Goal: Transaction & Acquisition: Book appointment/travel/reservation

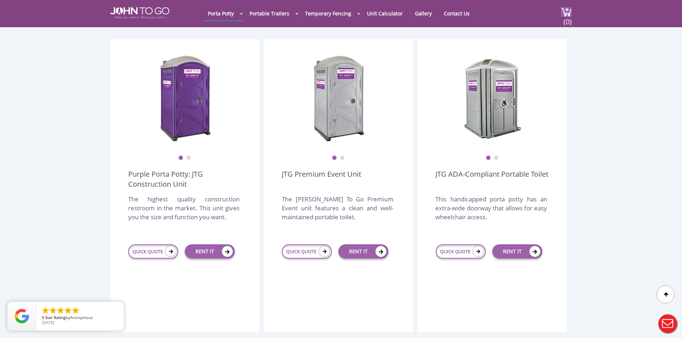
scroll to position [179, 0]
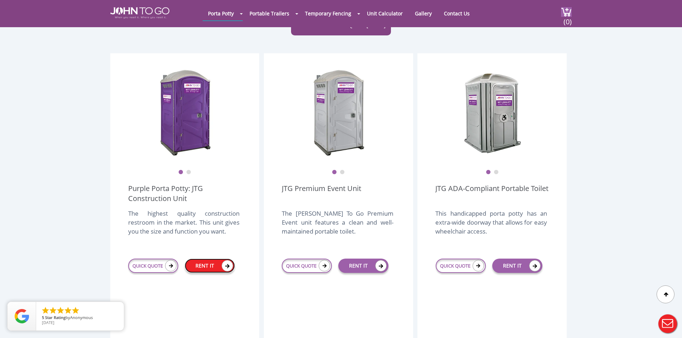
click at [217, 259] on link "RENT IT" at bounding box center [210, 266] width 50 height 14
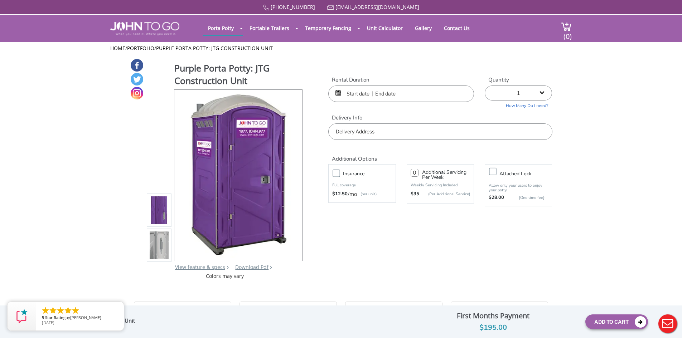
click at [394, 96] on input "text" at bounding box center [401, 94] width 146 height 16
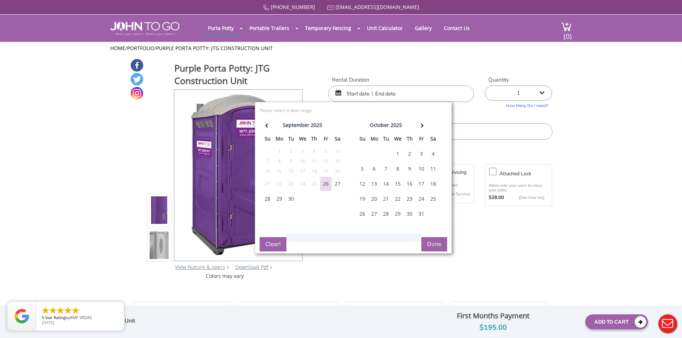
click at [328, 182] on div "26" at bounding box center [325, 184] width 11 height 14
click at [326, 180] on div "26" at bounding box center [325, 184] width 11 height 14
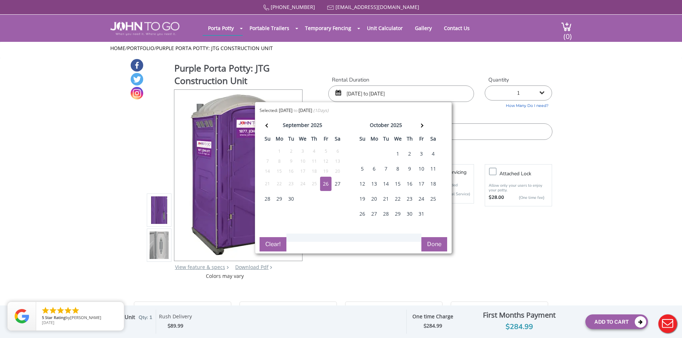
click at [373, 169] on div "6" at bounding box center [373, 169] width 11 height 14
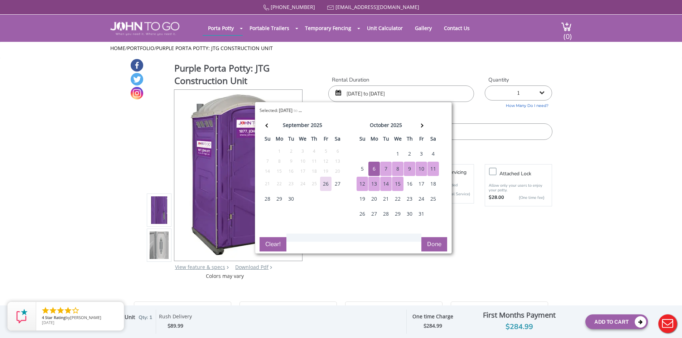
click at [397, 183] on div "15" at bounding box center [397, 184] width 11 height 14
type input "[DATE] to [DATE]"
click at [432, 245] on button "Done" at bounding box center [434, 244] width 26 height 14
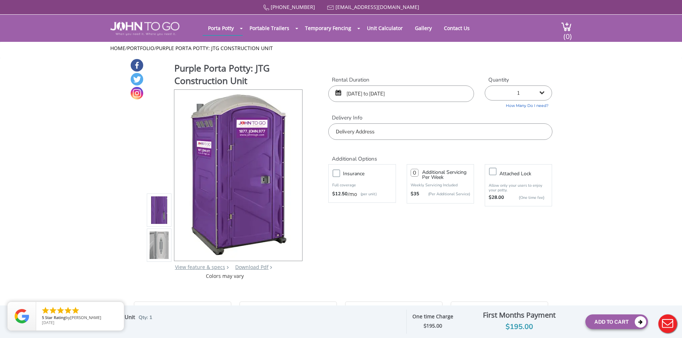
click at [370, 129] on input "text" at bounding box center [440, 132] width 224 height 16
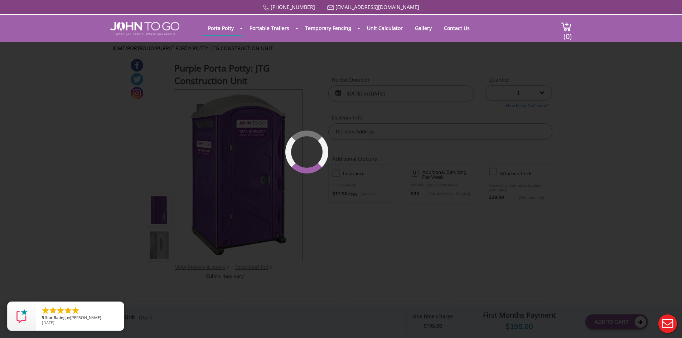
click at [414, 172] on div "877 564 6977 info@johntogo.com Porta Potty Portable Toilets ADA Accessible Unit…" at bounding box center [341, 174] width 682 height 348
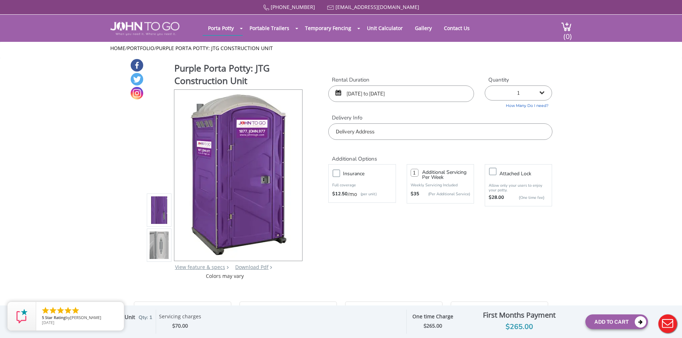
type input "1"
click at [360, 133] on input "text" at bounding box center [440, 132] width 224 height 16
type input "3"
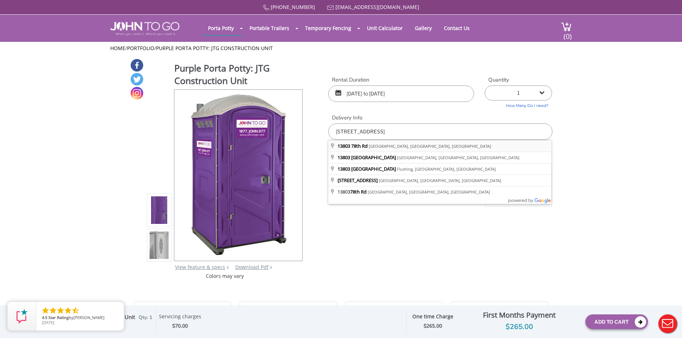
type input "[STREET_ADDRESS]"
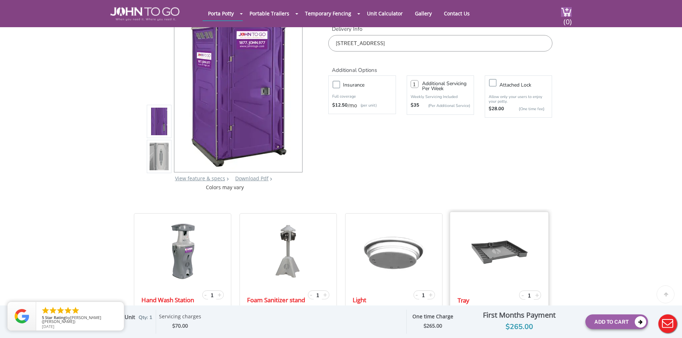
scroll to position [72, 0]
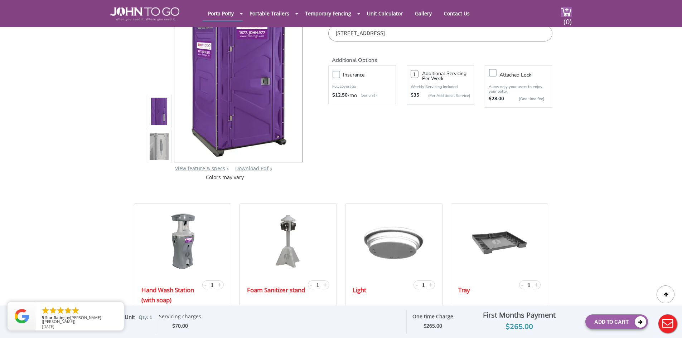
click at [417, 72] on input "1" at bounding box center [415, 74] width 8 height 8
type input "2"
click at [443, 119] on form "Rental Duration 10/06/2025 to 10/15/2025 Quantity 1 2 (5% discount) 3 (8% disco…" at bounding box center [440, 50] width 224 height 146
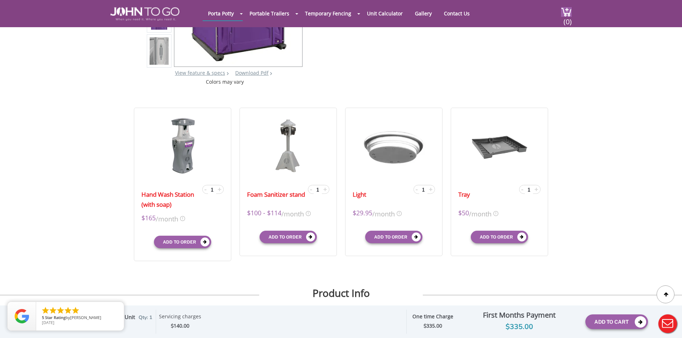
scroll to position [36, 0]
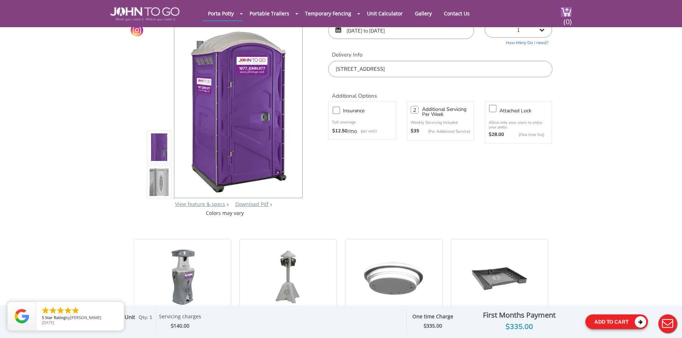
click at [609, 323] on button "Add To Cart" at bounding box center [616, 322] width 63 height 15
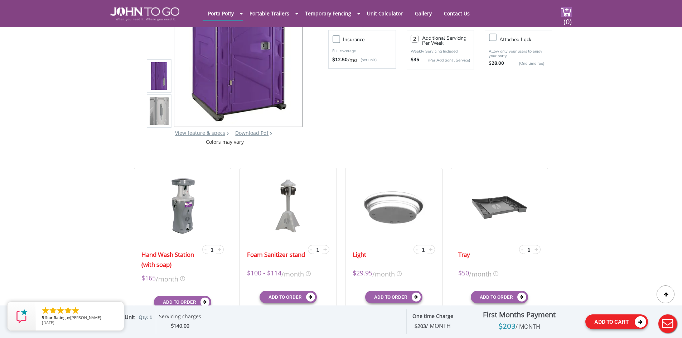
scroll to position [0, 0]
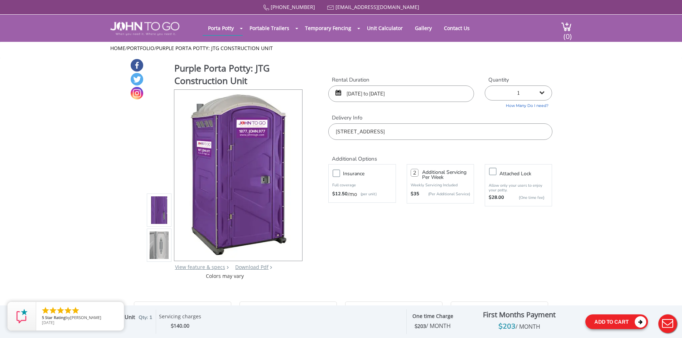
click at [619, 322] on button "Add To Cart" at bounding box center [616, 322] width 63 height 15
click at [629, 324] on button "Add To Cart" at bounding box center [616, 322] width 63 height 15
click at [154, 242] on img at bounding box center [159, 245] width 19 height 169
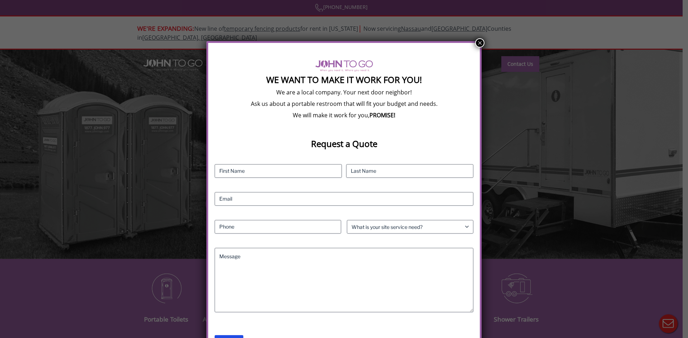
scroll to position [5, 0]
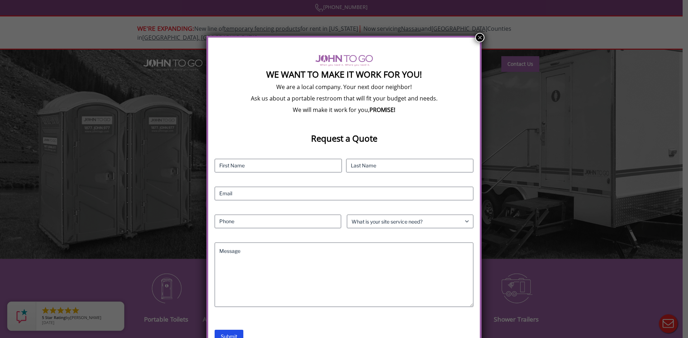
click at [477, 35] on button "×" at bounding box center [479, 37] width 9 height 9
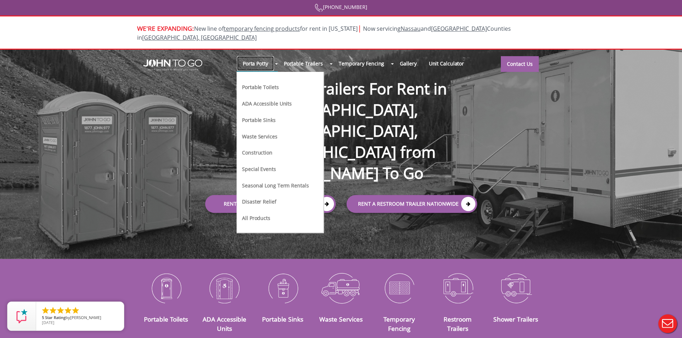
click at [262, 56] on link "Porta Potty" at bounding box center [256, 63] width 38 height 15
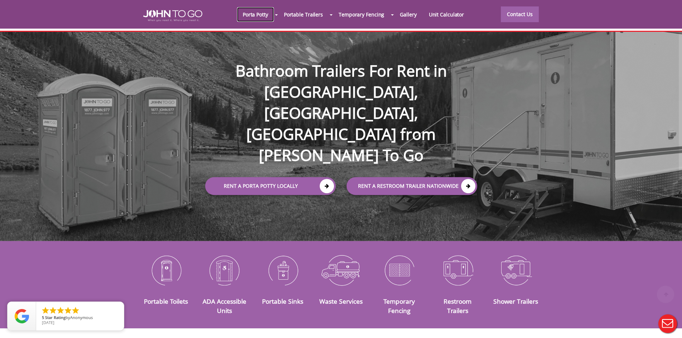
scroll to position [82, 0]
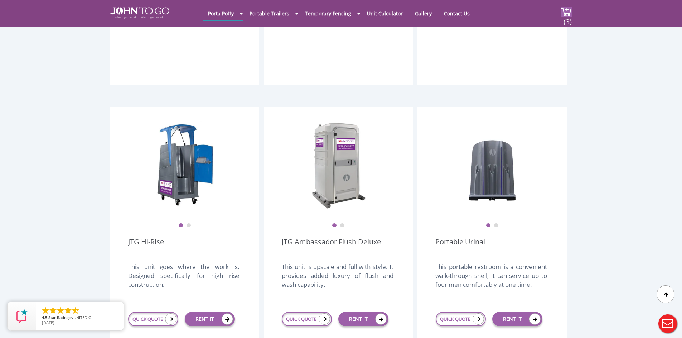
scroll to position [430, 0]
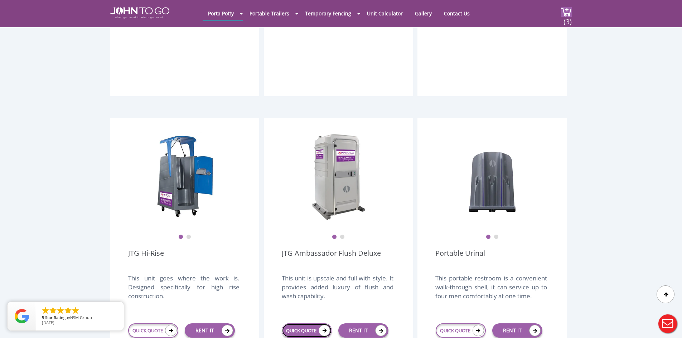
click at [304, 324] on link "QUICK QUOTE" at bounding box center [307, 331] width 50 height 14
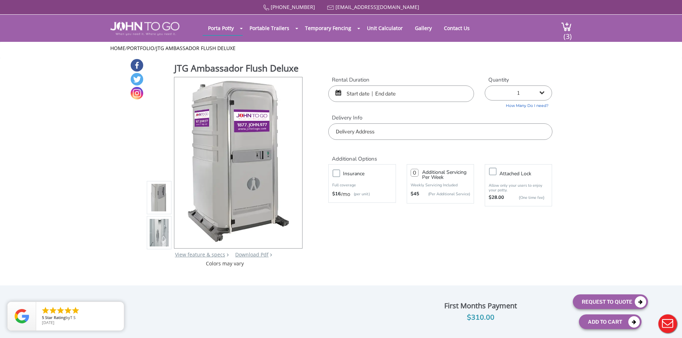
click at [347, 96] on input "text" at bounding box center [401, 94] width 146 height 16
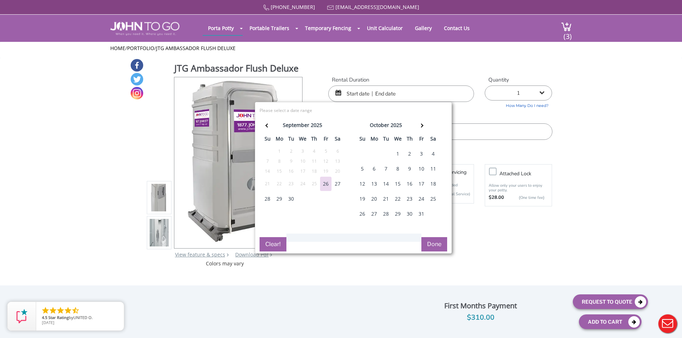
click at [375, 168] on div "6" at bounding box center [373, 169] width 11 height 14
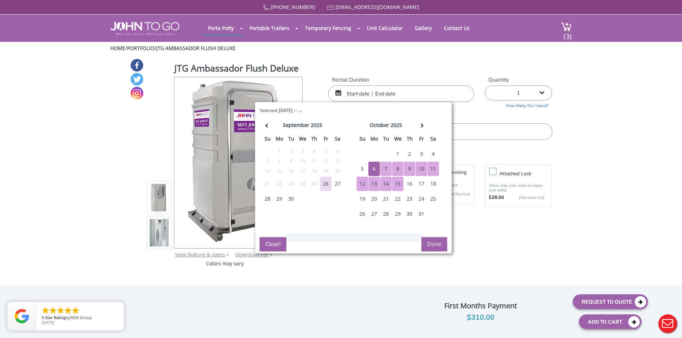
click at [399, 185] on div "15" at bounding box center [397, 184] width 11 height 14
click at [408, 184] on div "16" at bounding box center [409, 184] width 11 height 14
click at [374, 169] on div "6" at bounding box center [373, 169] width 11 height 14
click at [372, 167] on div "6" at bounding box center [373, 169] width 11 height 14
click at [410, 183] on div "16" at bounding box center [409, 184] width 11 height 14
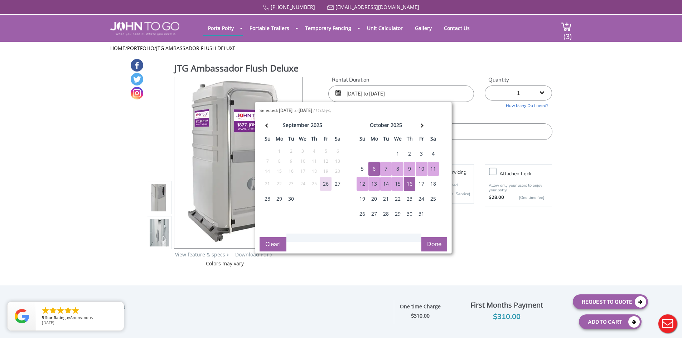
click at [379, 169] on div "6" at bounding box center [373, 169] width 11 height 14
click at [373, 184] on div "13" at bounding box center [373, 184] width 11 height 14
type input "10/06/2025 to 10/13/2025"
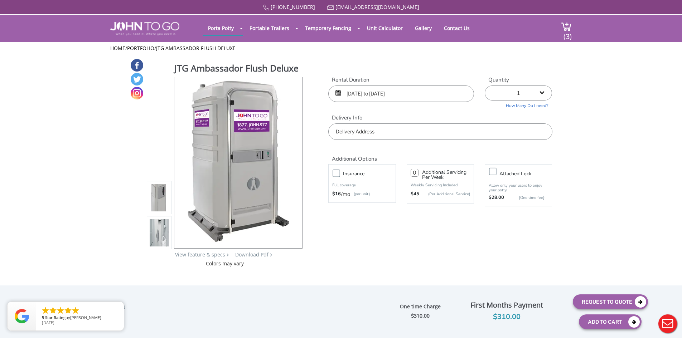
click at [363, 133] on input "text" at bounding box center [440, 132] width 224 height 16
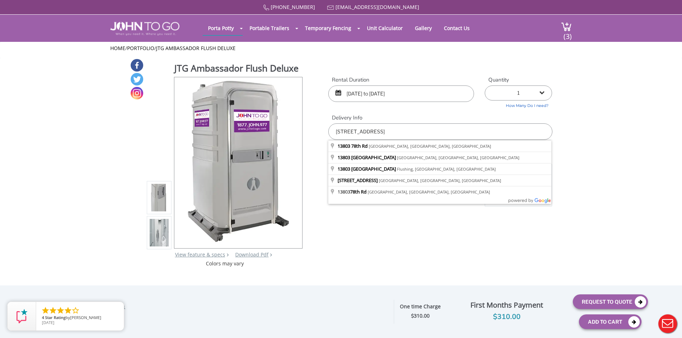
type input "13803 78th Rd, Kew Gardens Hills, NY, USA"
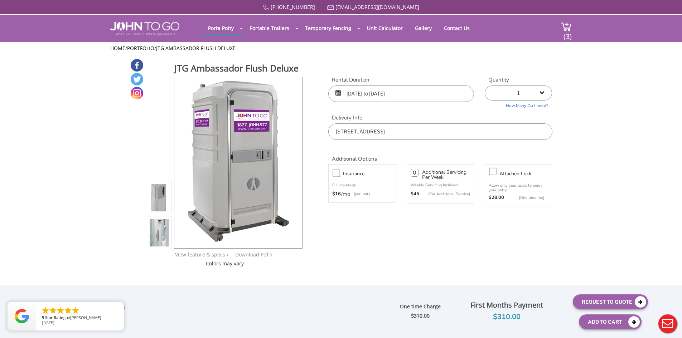
click at [415, 173] on input "number" at bounding box center [415, 173] width 8 height 8
type input "2"
click at [339, 175] on label "Insurance" at bounding box center [368, 173] width 59 height 9
click at [0, 0] on input "Insurance" at bounding box center [0, 0] width 0 height 0
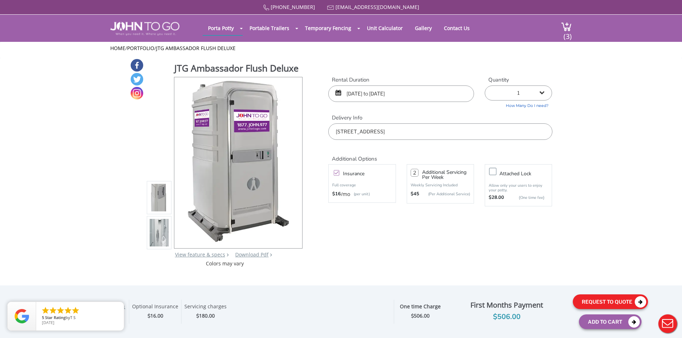
click at [605, 303] on button "Request To Quote" at bounding box center [610, 302] width 75 height 15
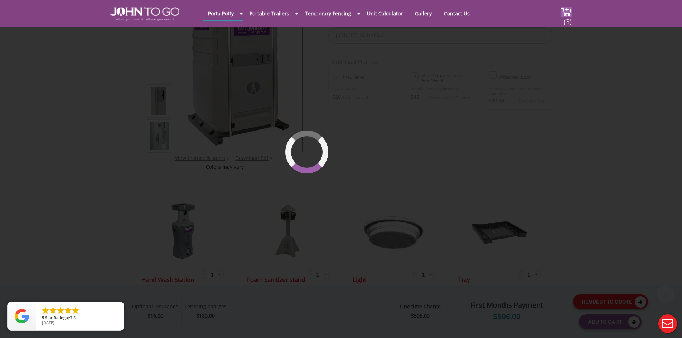
scroll to position [76, 0]
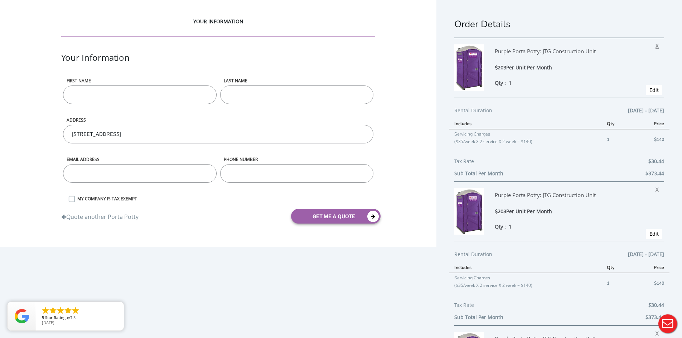
click at [656, 44] on span "X" at bounding box center [659, 44] width 7 height 9
click at [656, 47] on span "X" at bounding box center [659, 44] width 7 height 9
click at [656, 45] on span "X" at bounding box center [659, 44] width 7 height 9
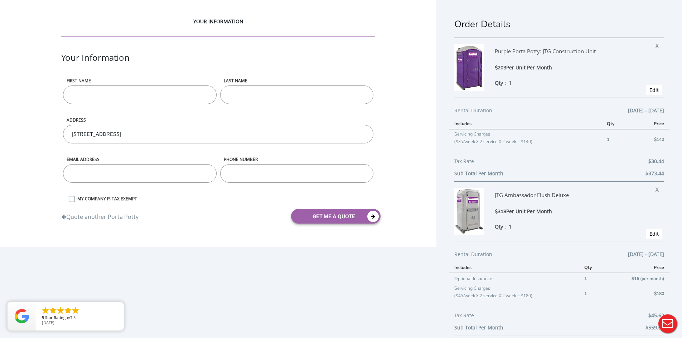
click at [474, 193] on img at bounding box center [469, 211] width 30 height 47
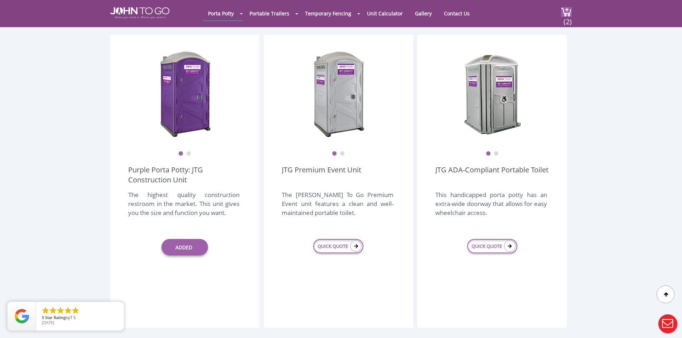
scroll to position [179, 0]
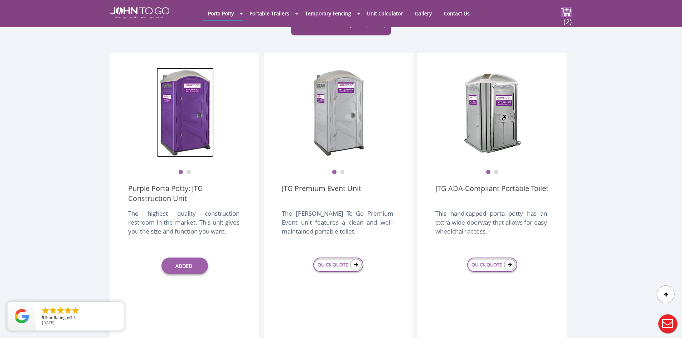
click at [191, 108] on img at bounding box center [184, 113] width 57 height 90
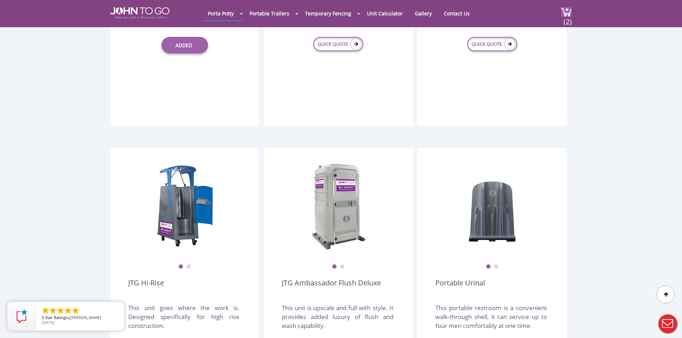
scroll to position [415, 0]
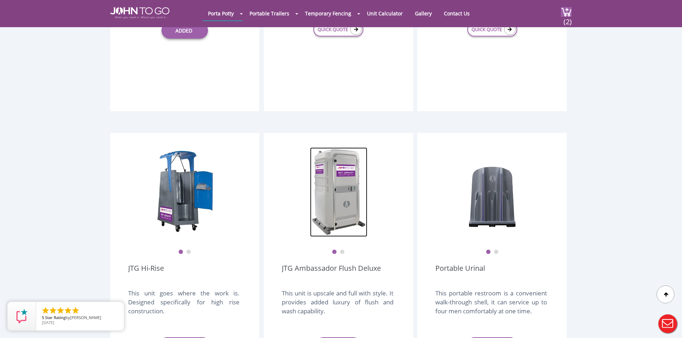
click at [332, 183] on img at bounding box center [338, 193] width 57 height 90
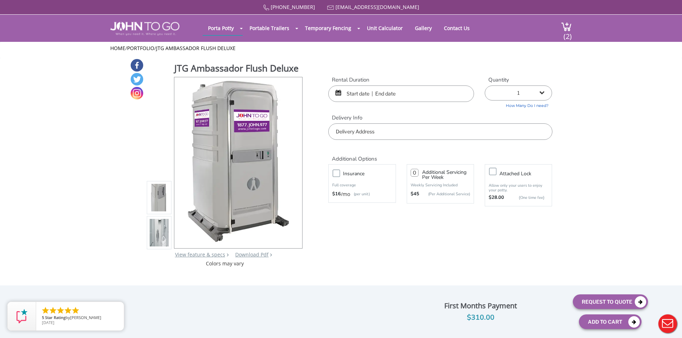
click at [153, 231] on img at bounding box center [159, 233] width 19 height 169
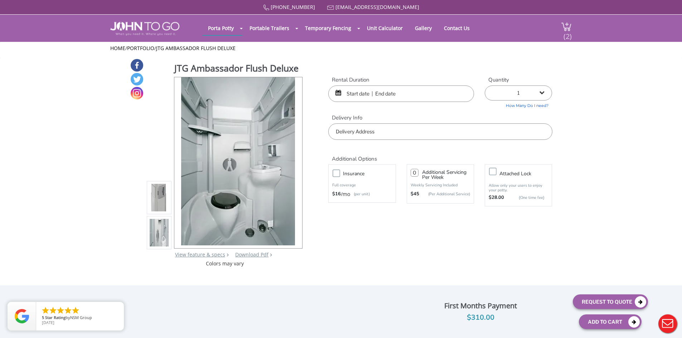
click at [564, 29] on span "(2)" at bounding box center [567, 33] width 9 height 15
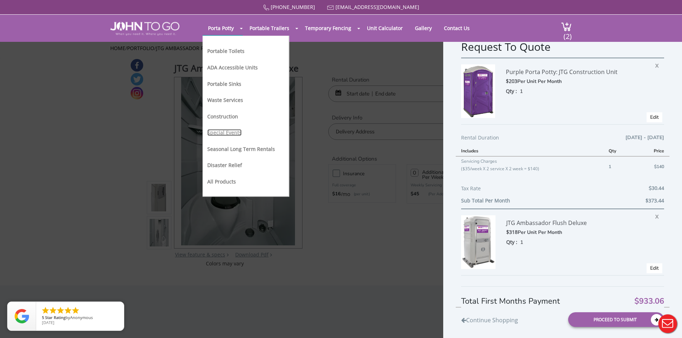
click at [235, 132] on link "Special Events" at bounding box center [224, 132] width 34 height 7
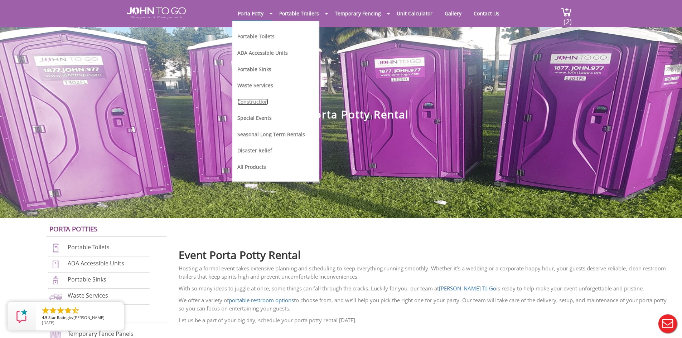
click at [255, 101] on link "Construction" at bounding box center [252, 101] width 31 height 7
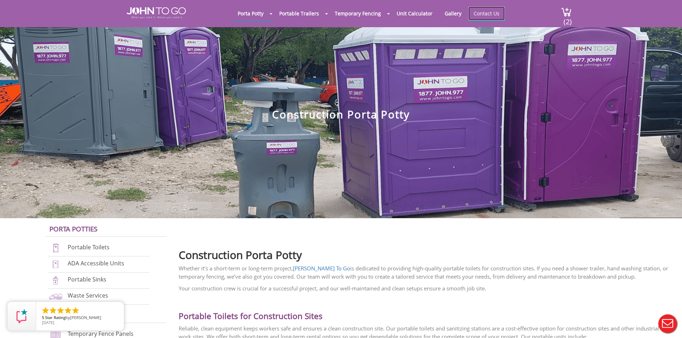
click at [480, 13] on link "Contact Us" at bounding box center [486, 13] width 37 height 14
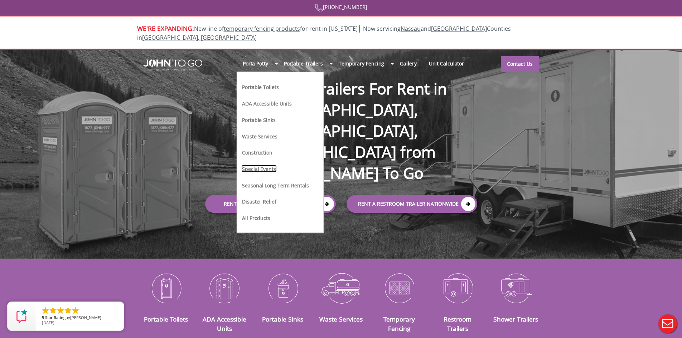
click at [266, 165] on link "Special Events" at bounding box center [258, 169] width 35 height 8
